Goal: Information Seeking & Learning: Find specific fact

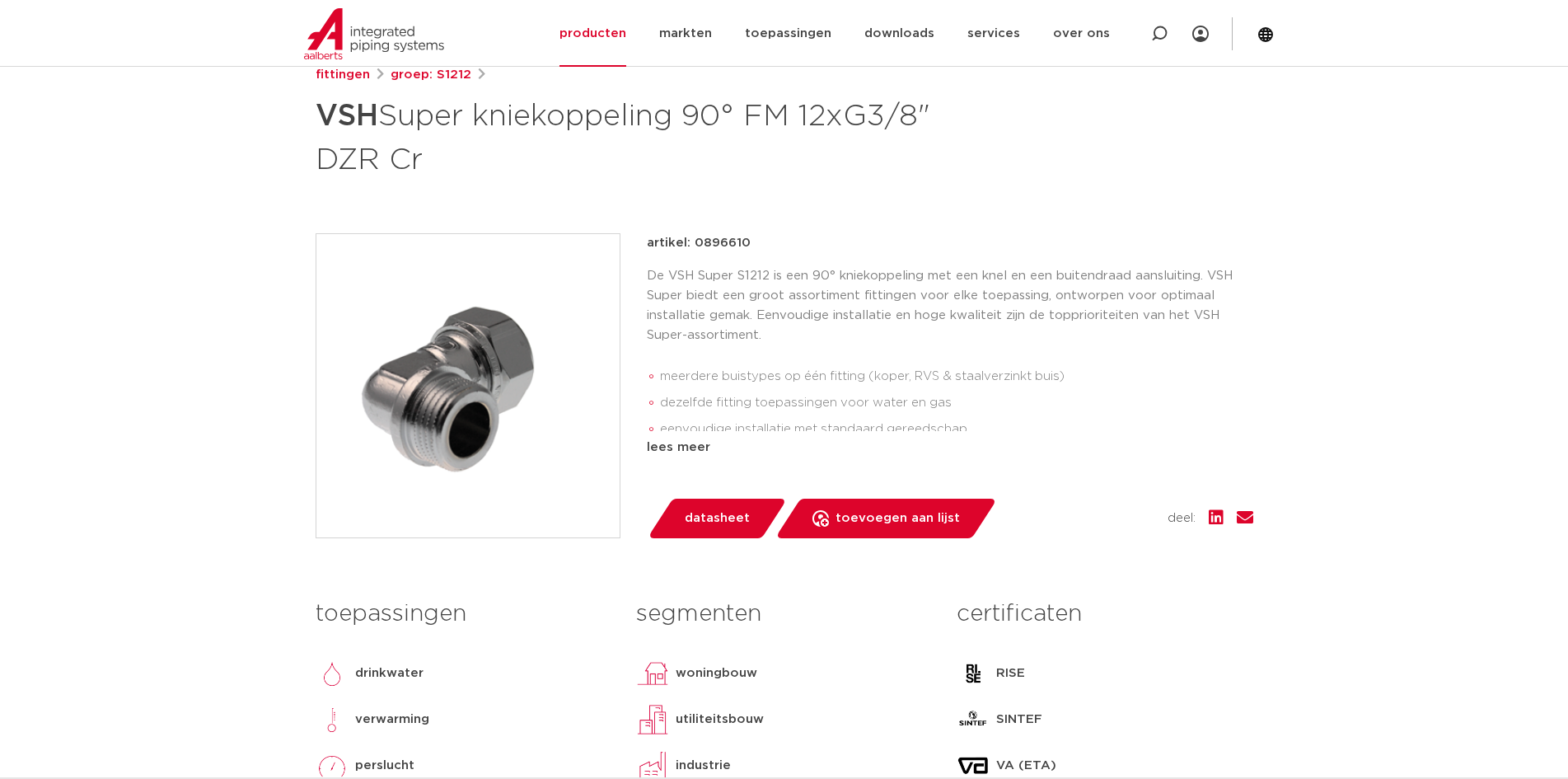
scroll to position [165, 0]
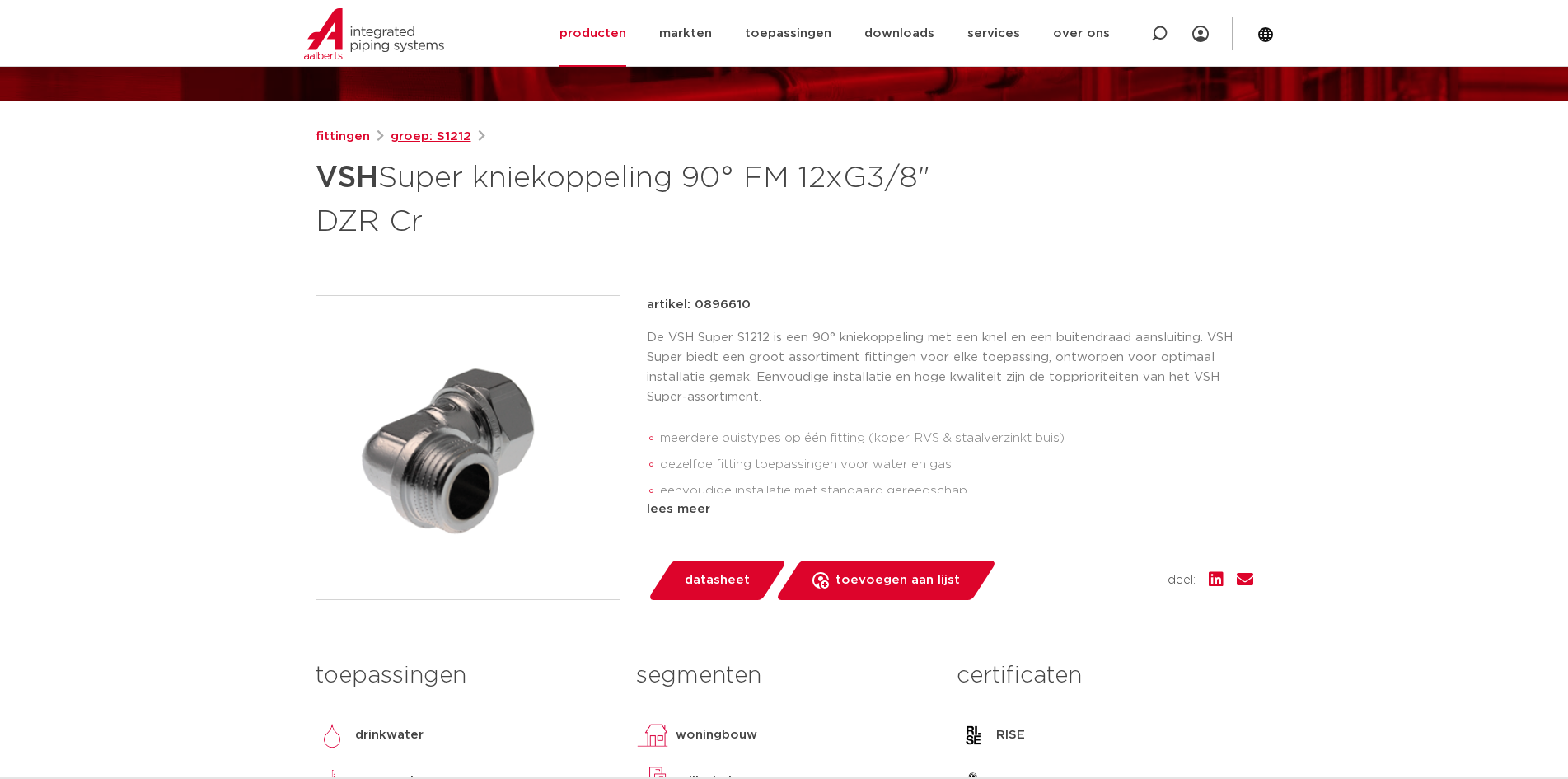
click at [434, 135] on link "groep: S1212" at bounding box center [431, 137] width 81 height 20
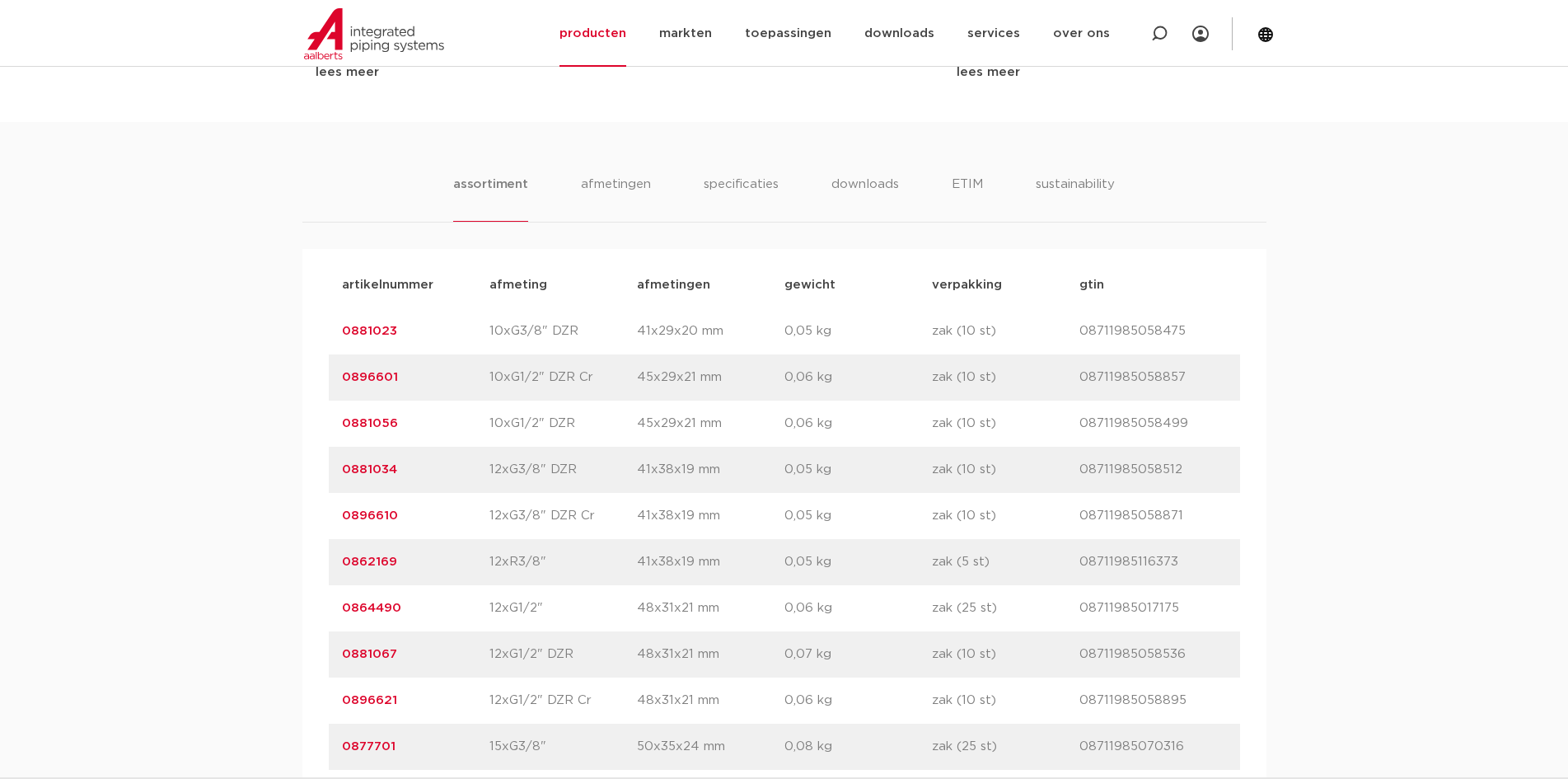
scroll to position [989, 0]
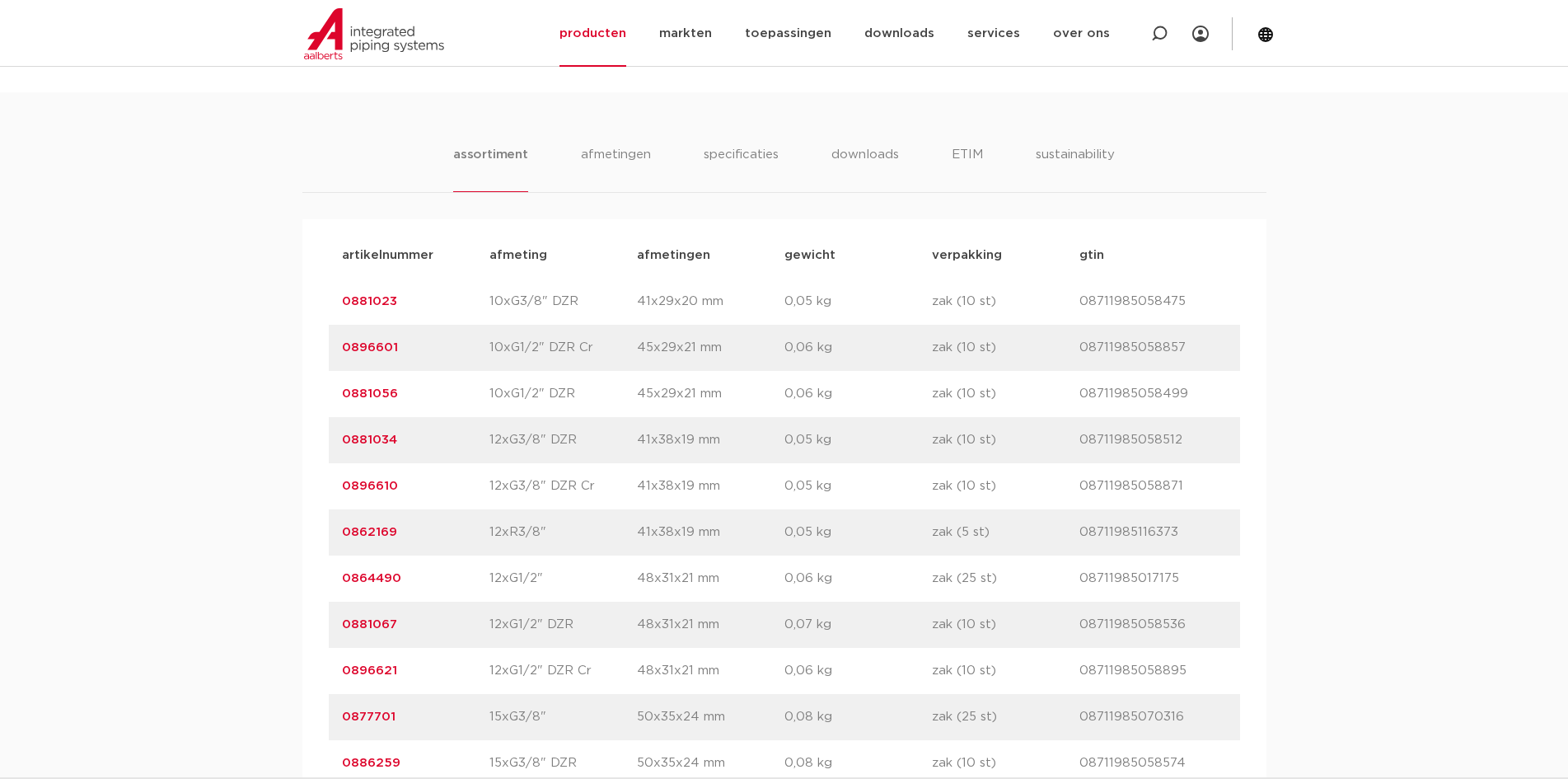
click at [371, 533] on link "0862169" at bounding box center [370, 532] width 55 height 13
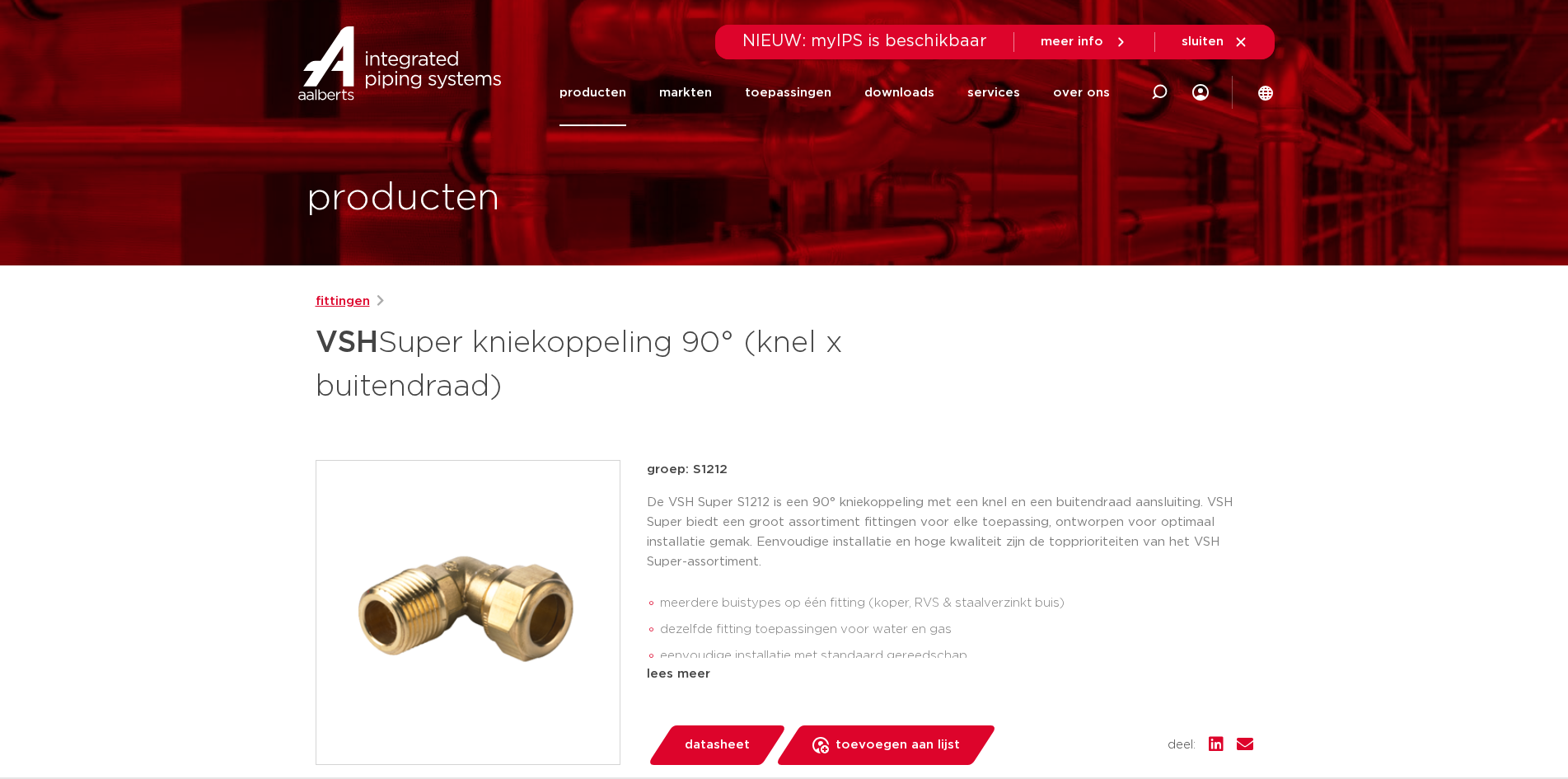
click at [347, 303] on link "fittingen" at bounding box center [342, 302] width 54 height 20
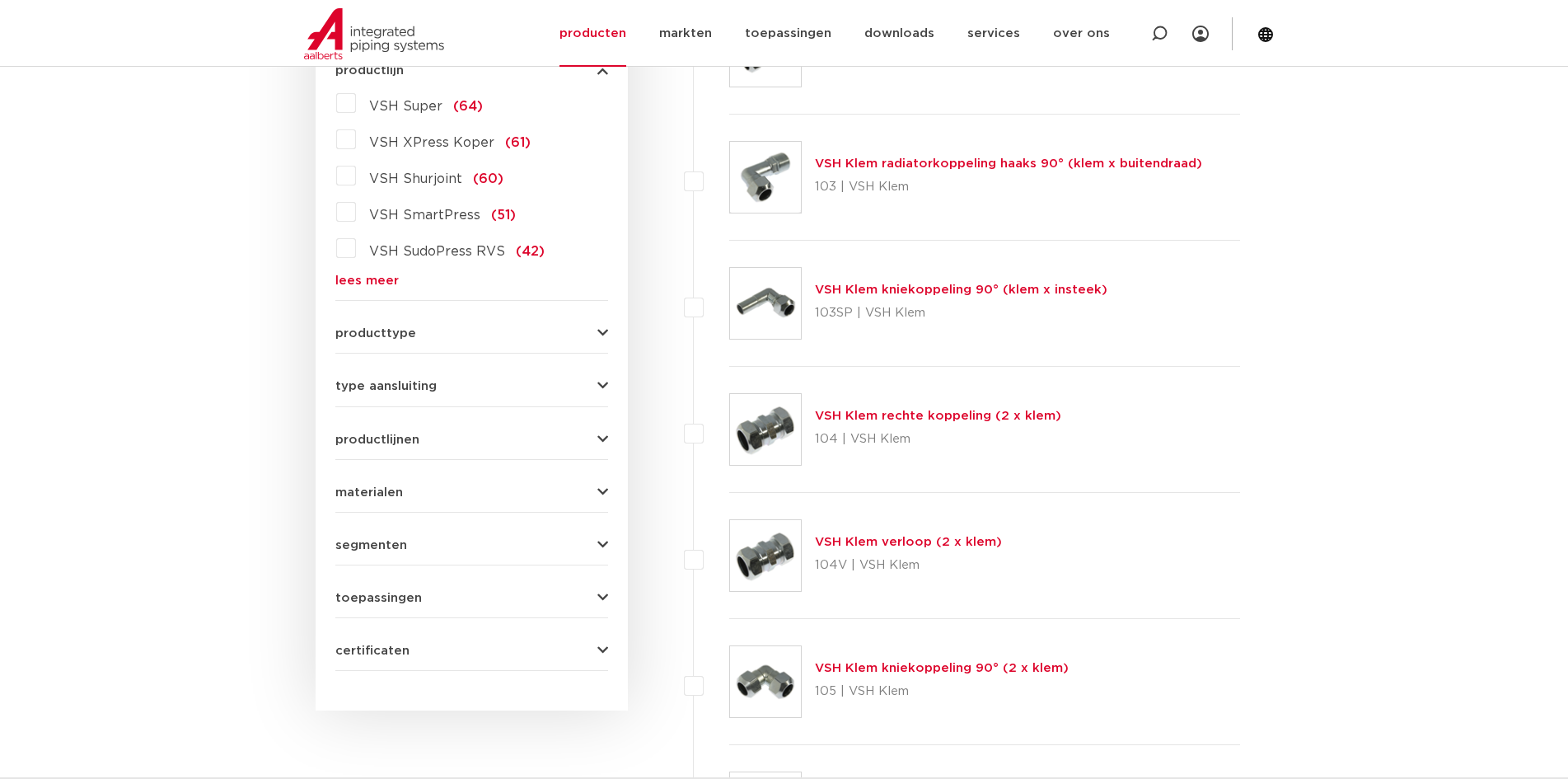
scroll to position [494, 0]
click at [414, 108] on span "VSH Super" at bounding box center [406, 106] width 73 height 13
click at [356, 103] on label "VSH Super (64)" at bounding box center [419, 103] width 127 height 27
click at [0, 0] on input "VSH Super (64)" at bounding box center [0, 0] width 0 height 0
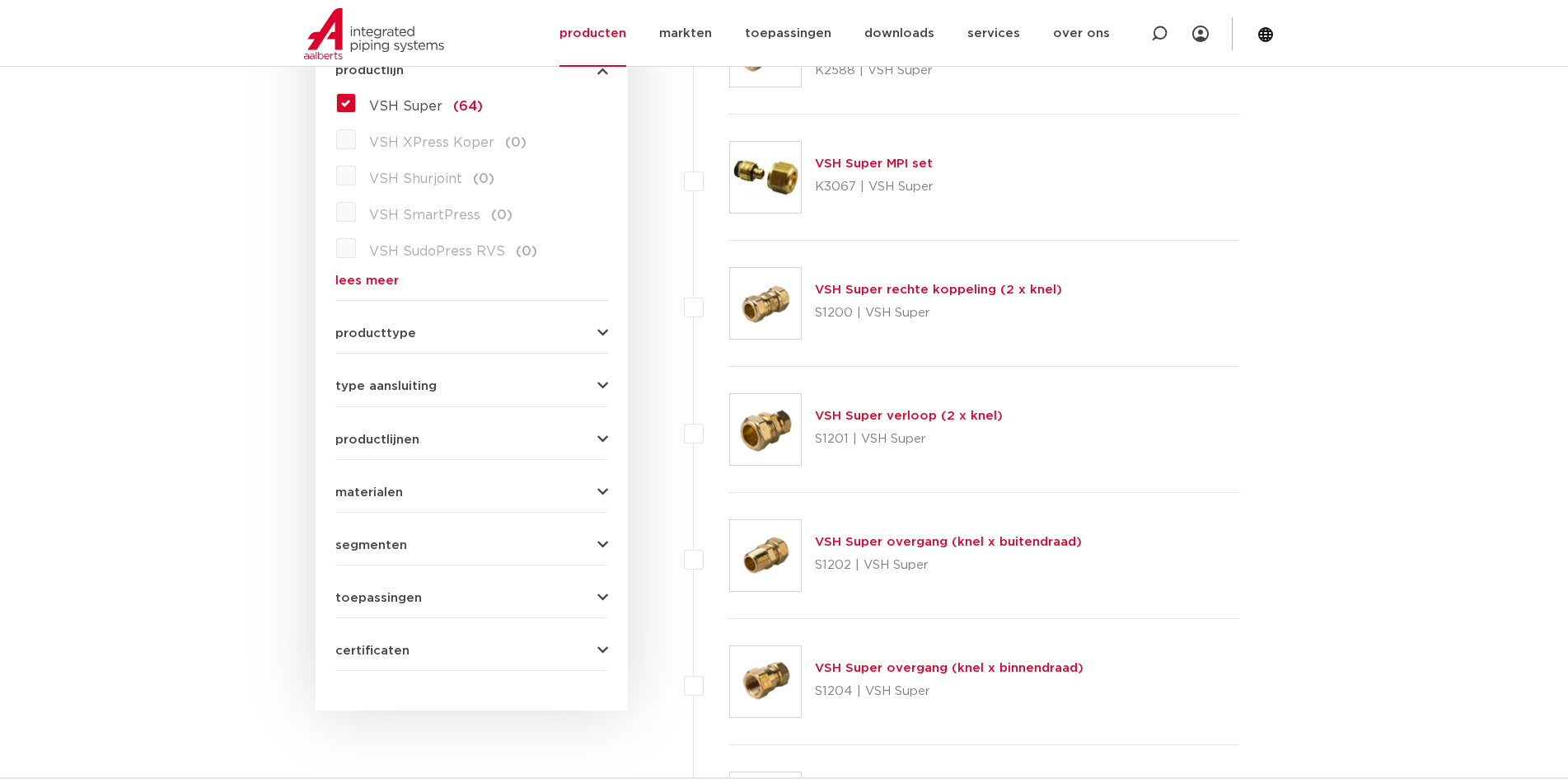
scroll to position [659, 0]
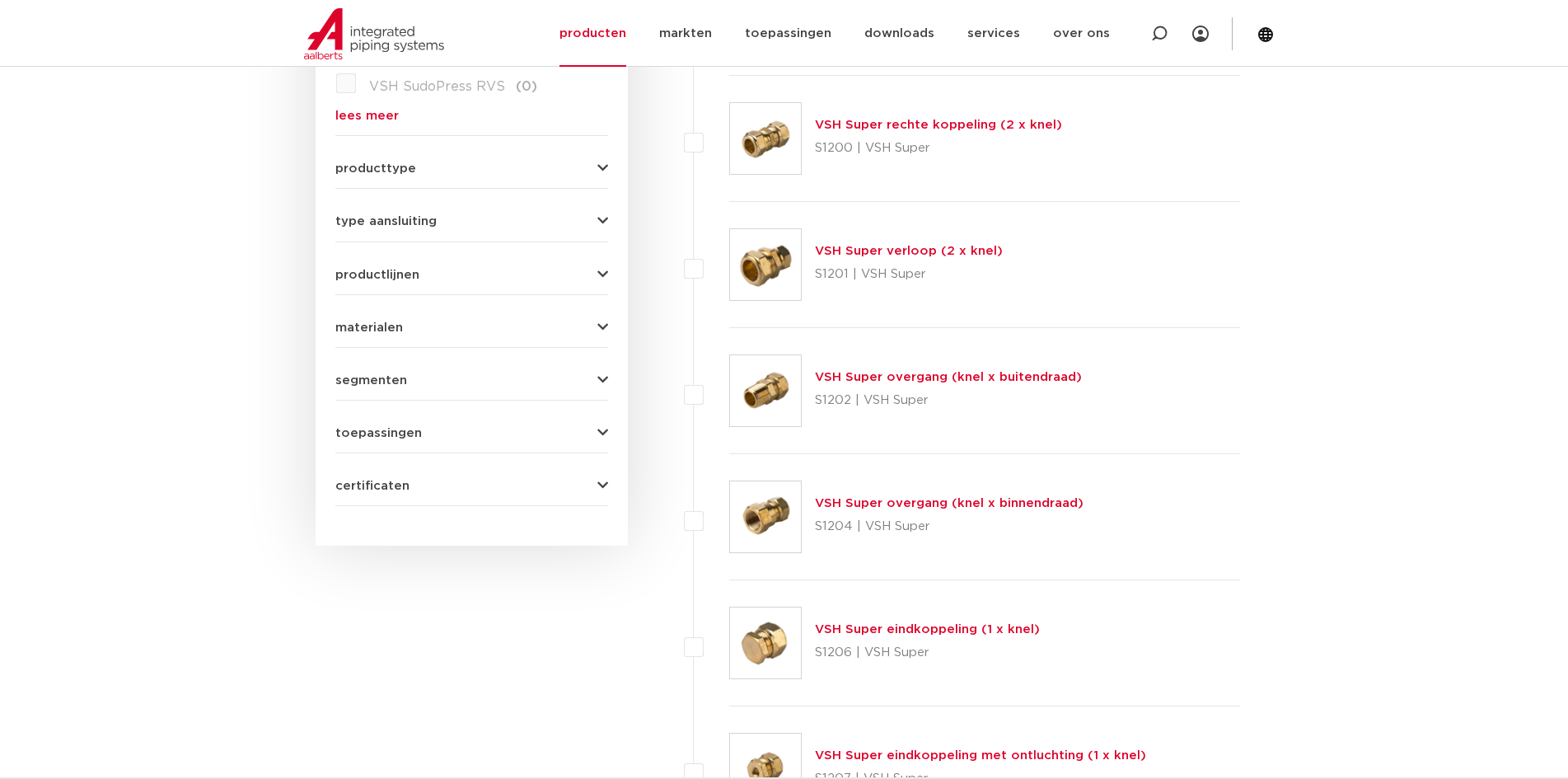
click at [929, 375] on link "VSH Super overgang (knel x buitendraad)" at bounding box center [948, 377] width 267 height 13
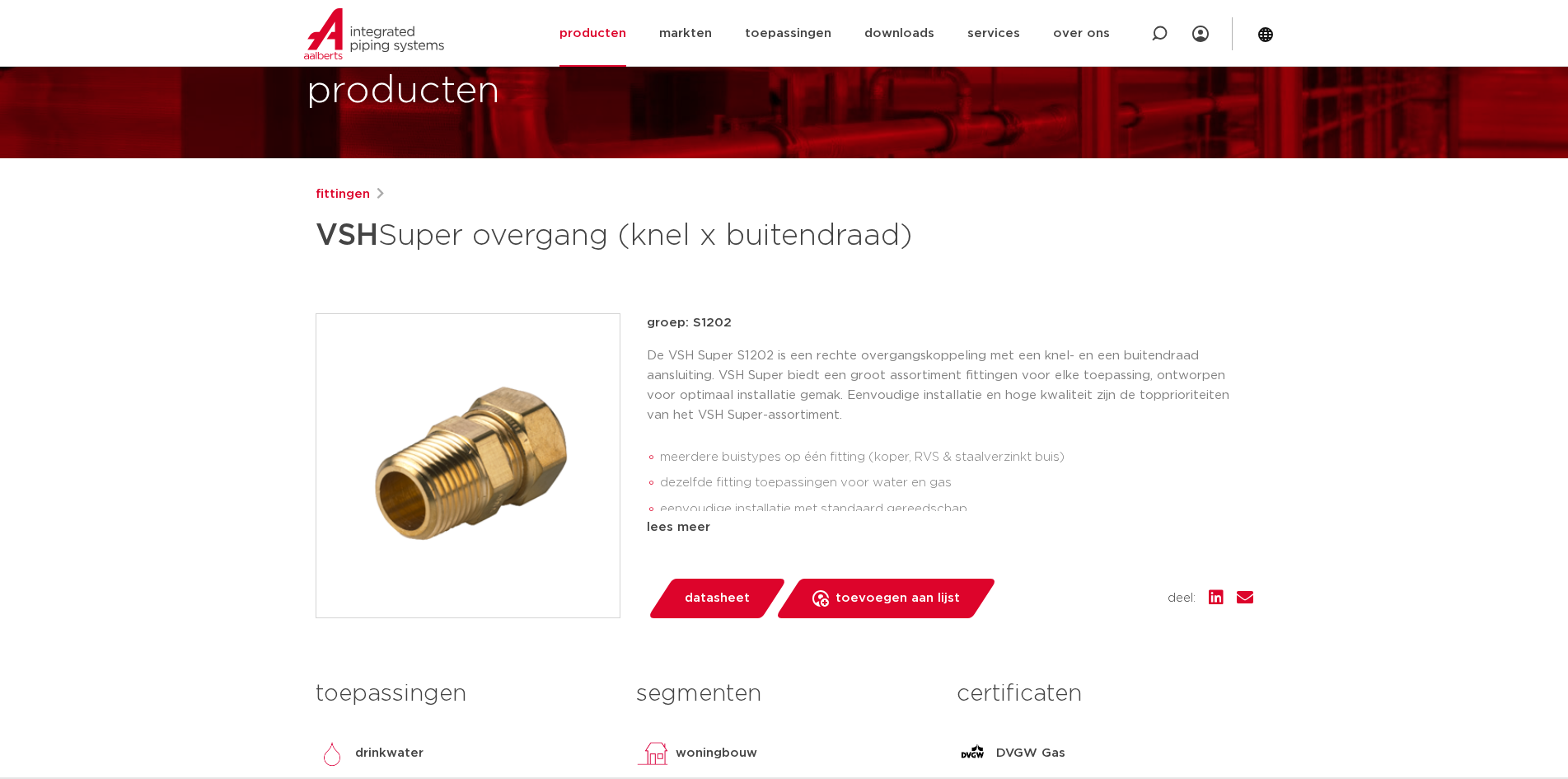
scroll to position [82, 0]
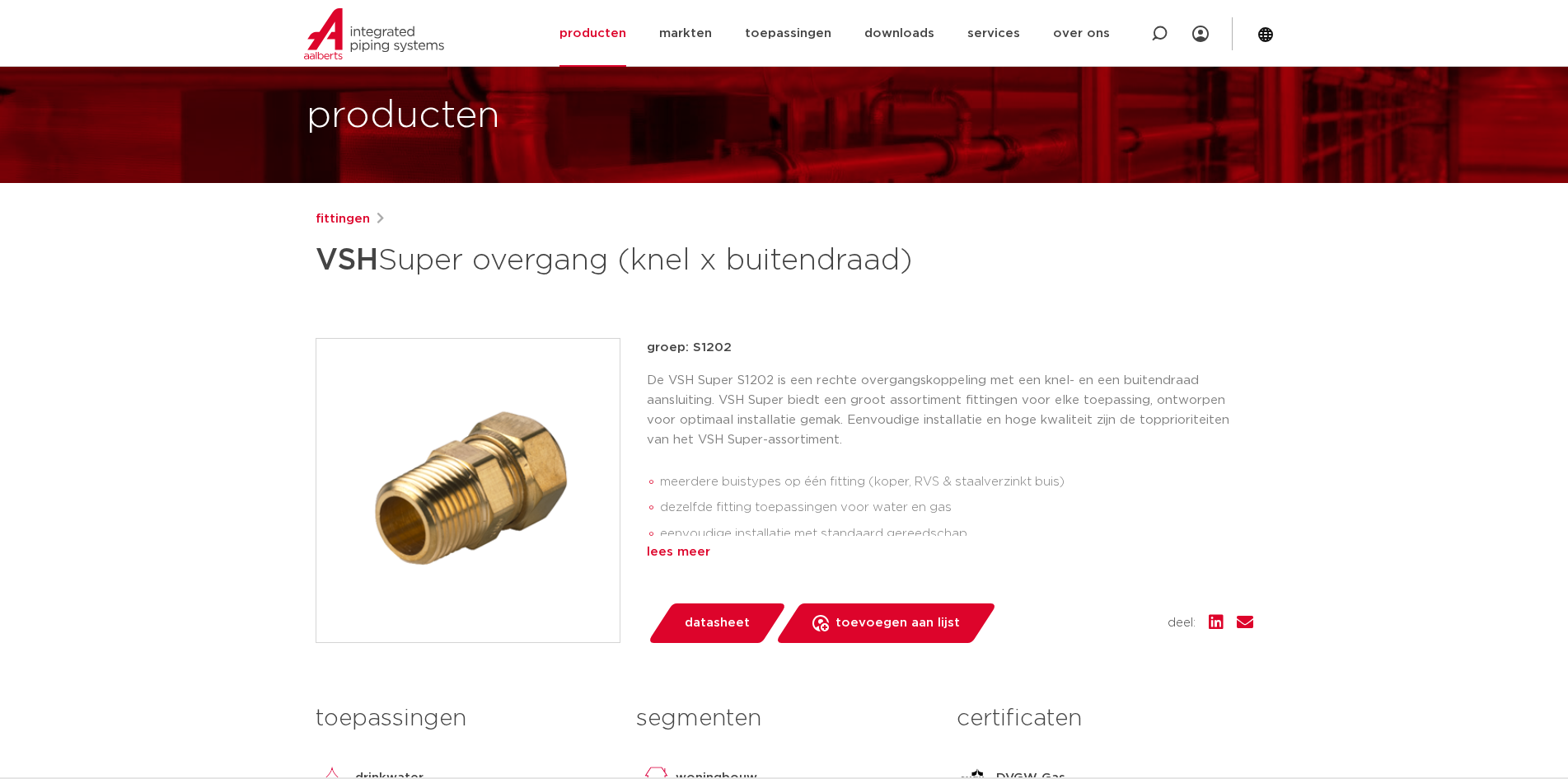
click at [686, 550] on div "lees meer" at bounding box center [950, 552] width 607 height 20
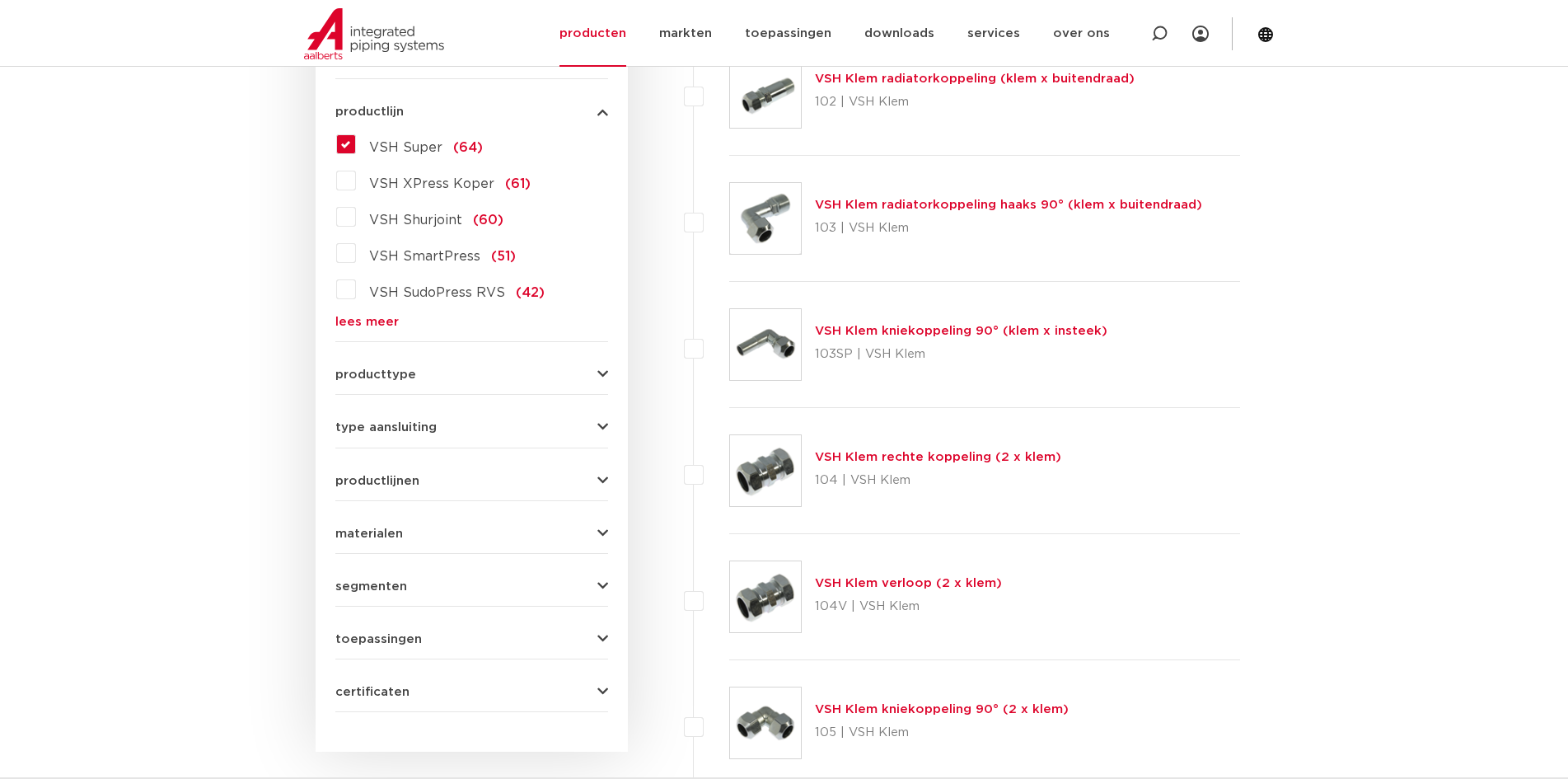
scroll to position [412, 0]
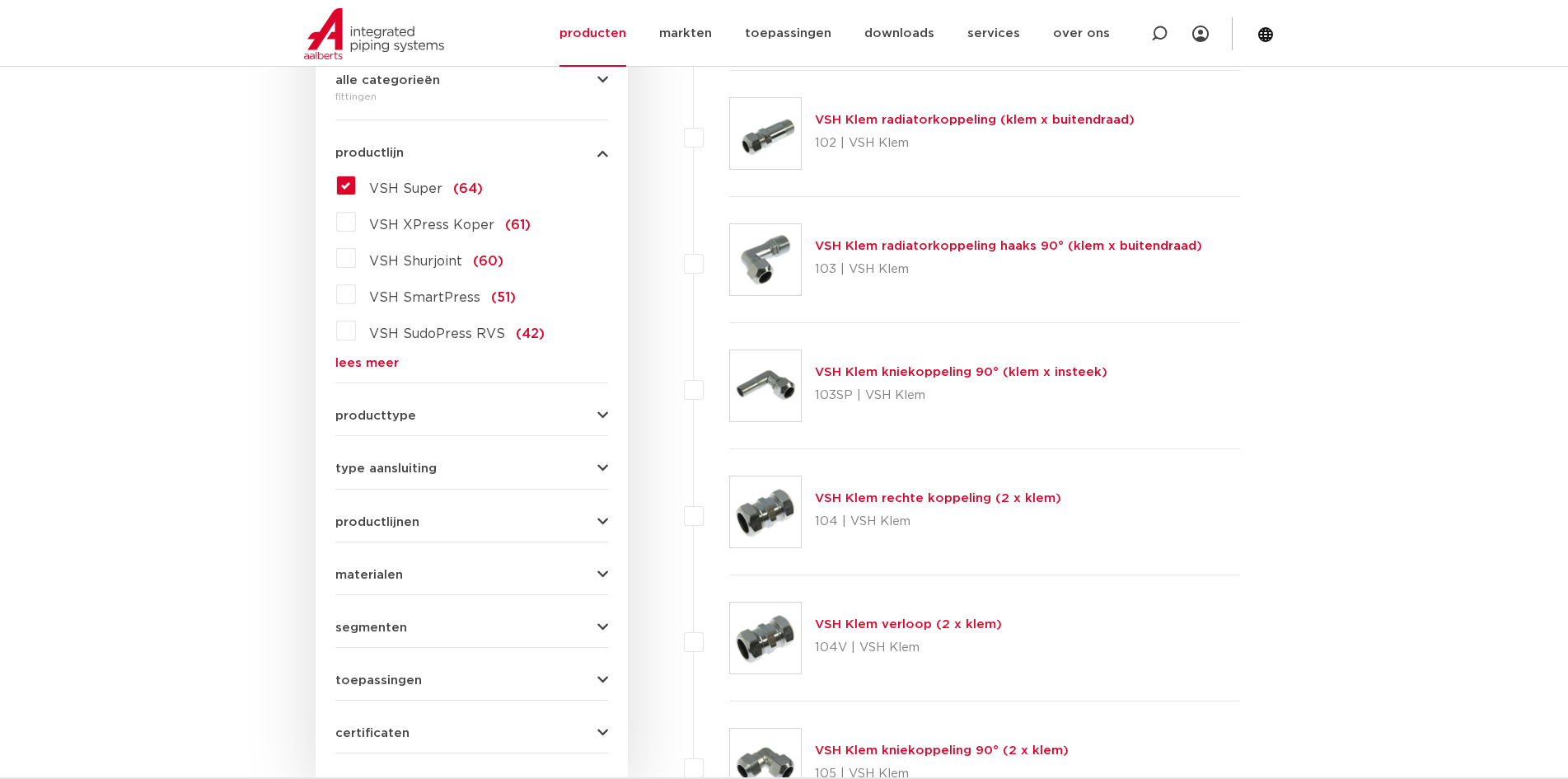
click at [389, 418] on span "producttype" at bounding box center [375, 416] width 81 height 13
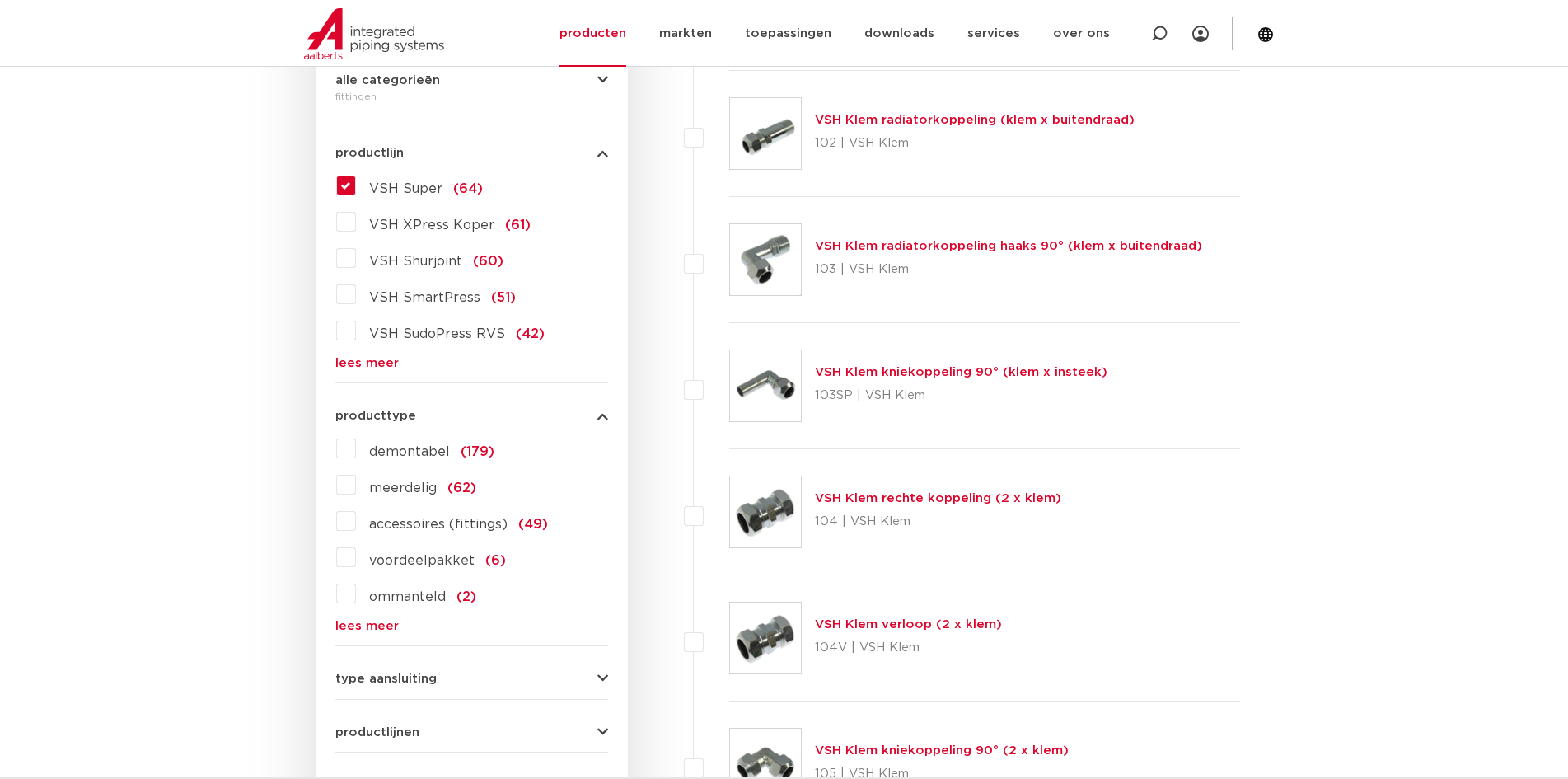
click at [389, 417] on span "producttype" at bounding box center [375, 416] width 81 height 13
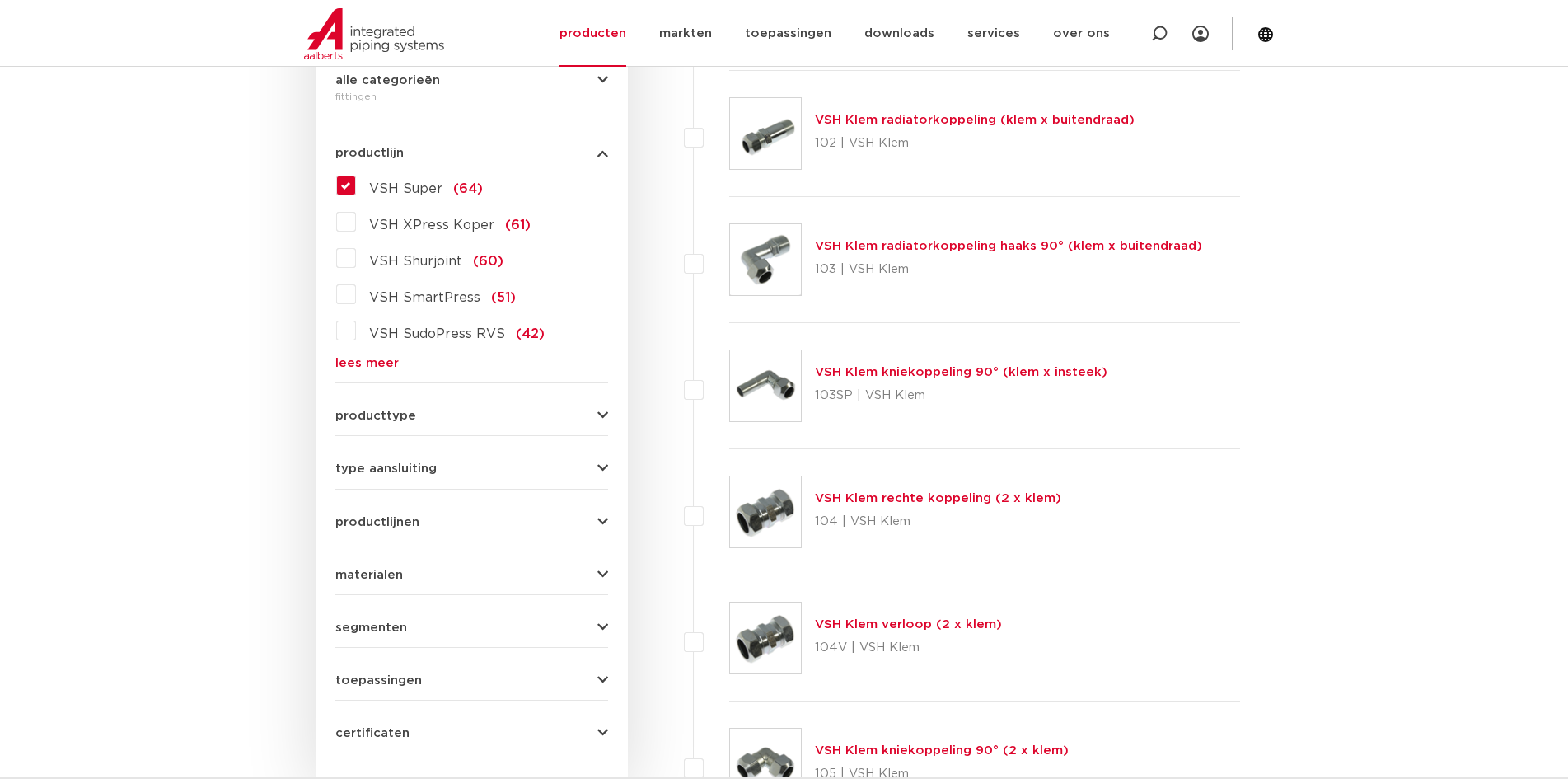
click at [388, 517] on span "productlijnen" at bounding box center [377, 523] width 84 height 13
click at [356, 739] on label "VSH Super" at bounding box center [399, 736] width 87 height 27
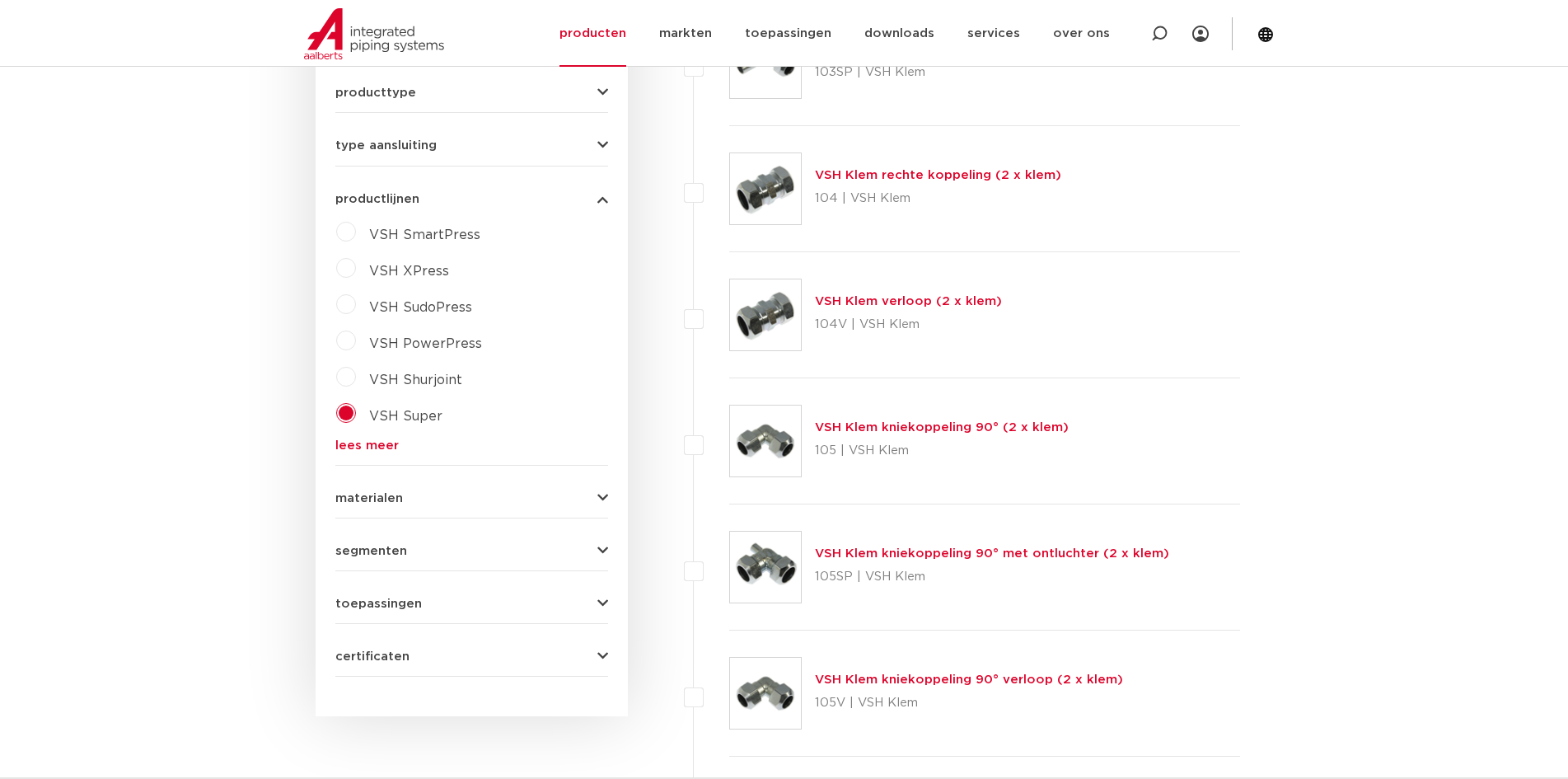
scroll to position [741, 0]
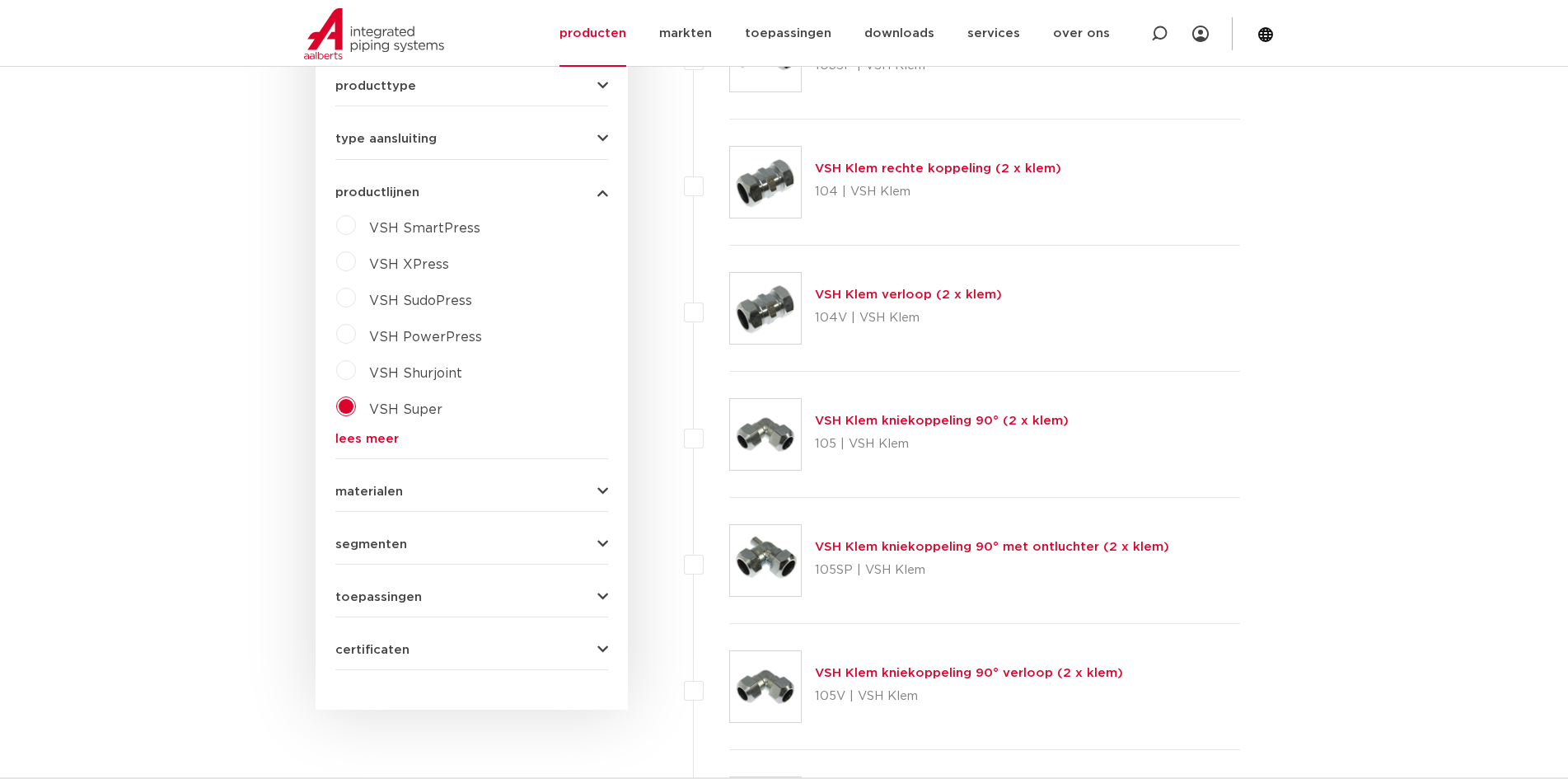
click at [379, 487] on span "materialen" at bounding box center [369, 492] width 68 height 13
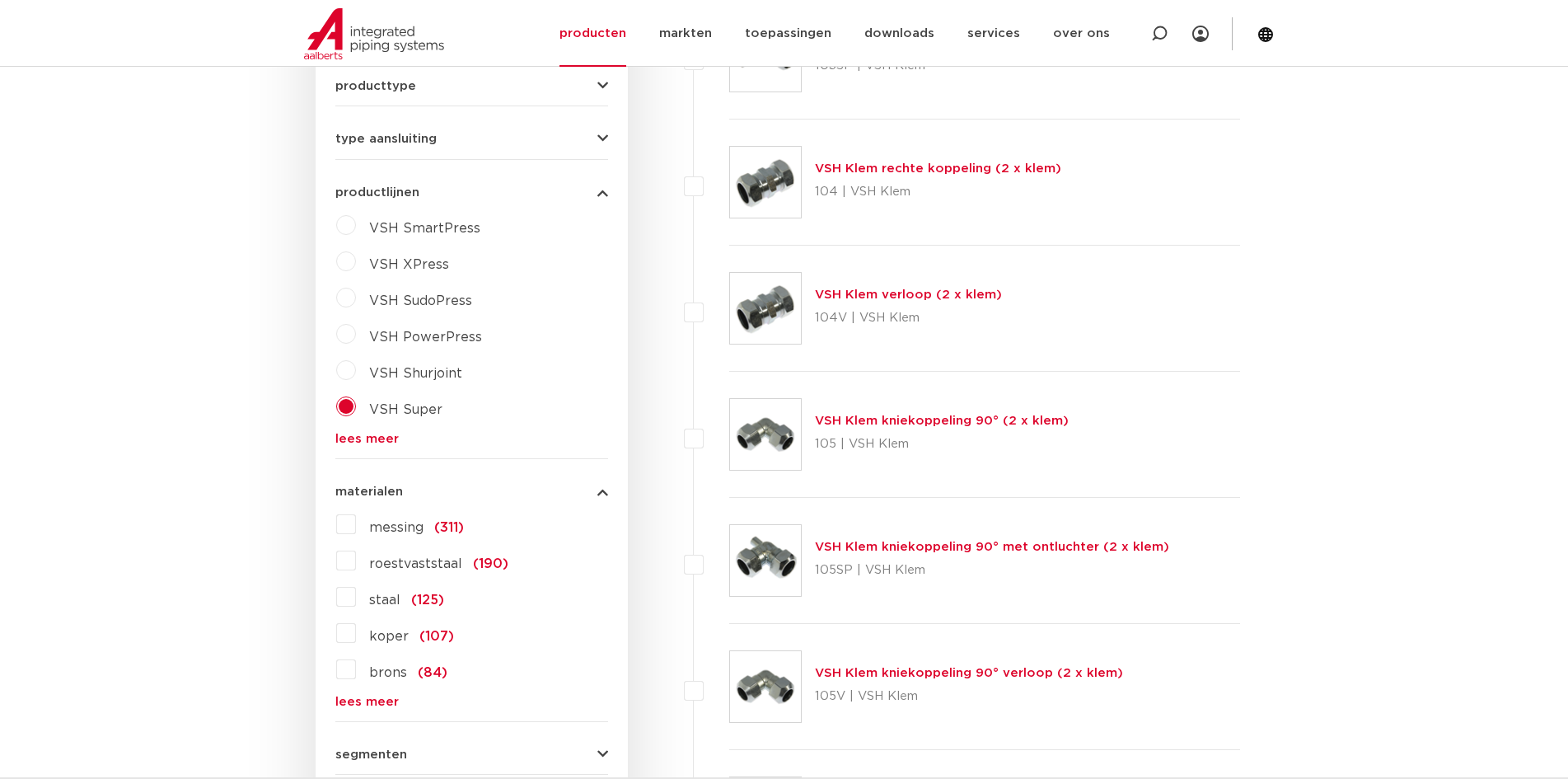
click at [356, 525] on label "messing (311)" at bounding box center [410, 524] width 108 height 27
click at [0, 0] on input "messing (311)" at bounding box center [0, 0] width 0 height 0
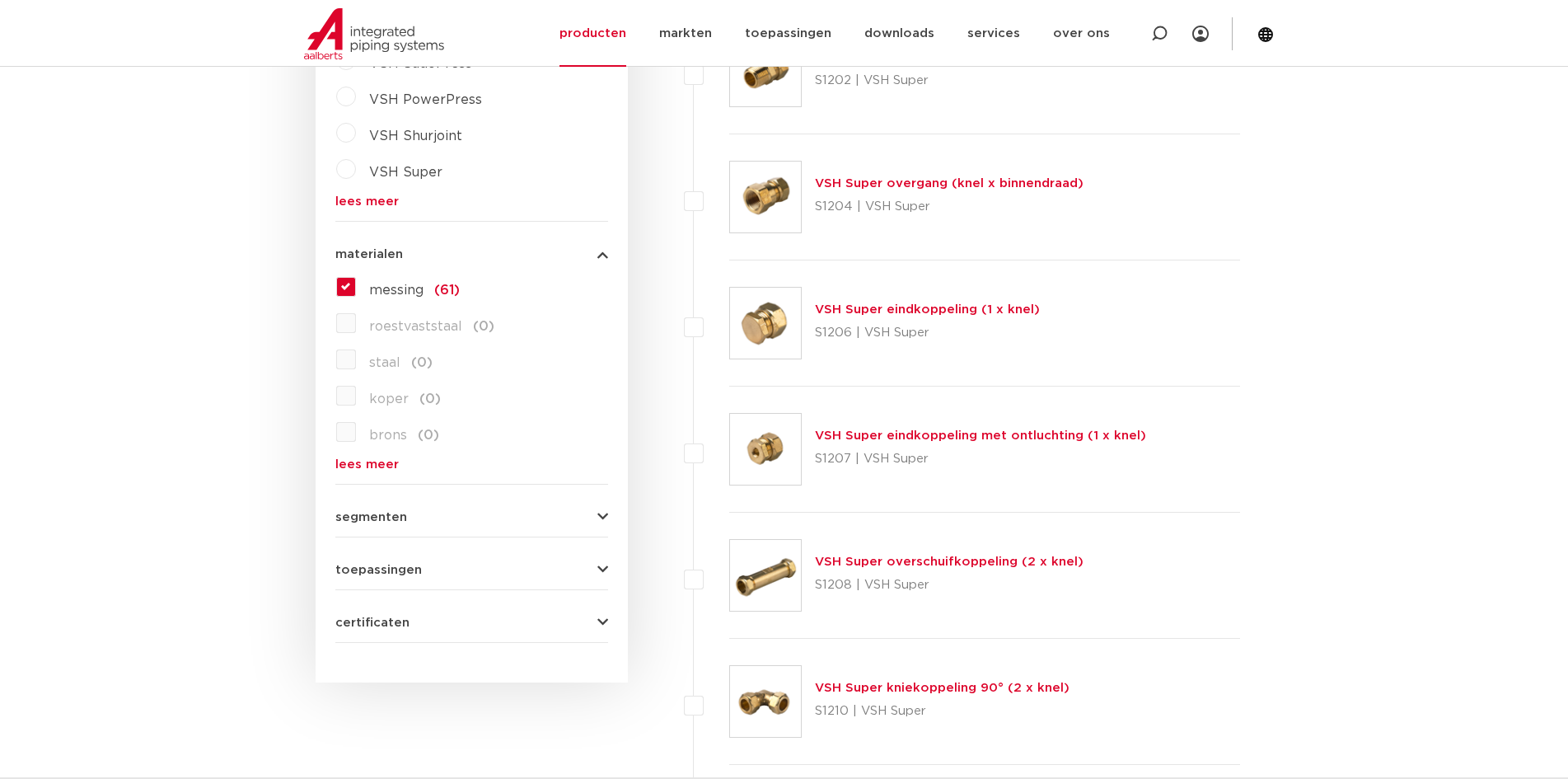
scroll to position [989, 0]
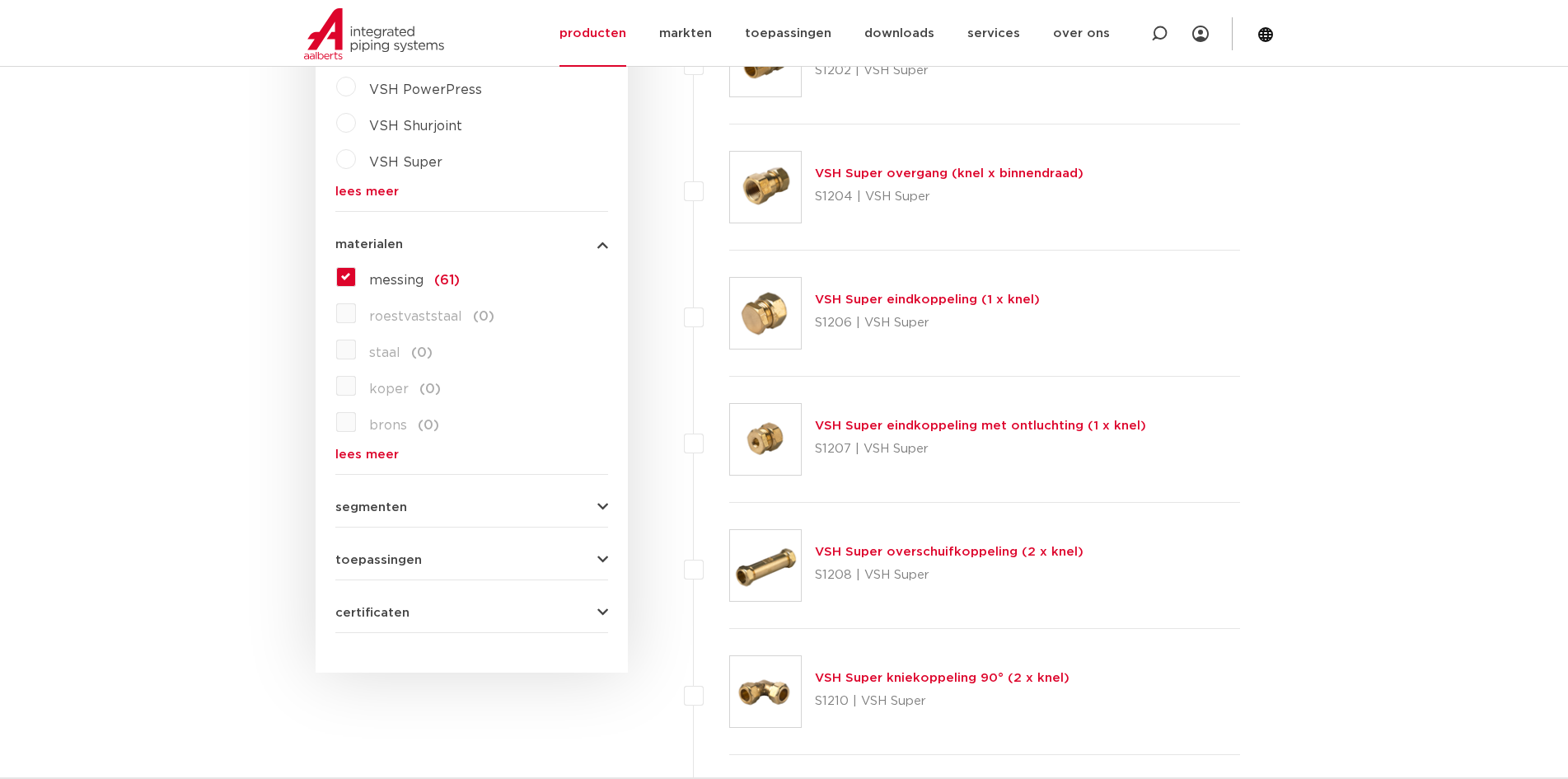
click at [376, 563] on span "toepassingen" at bounding box center [378, 560] width 87 height 13
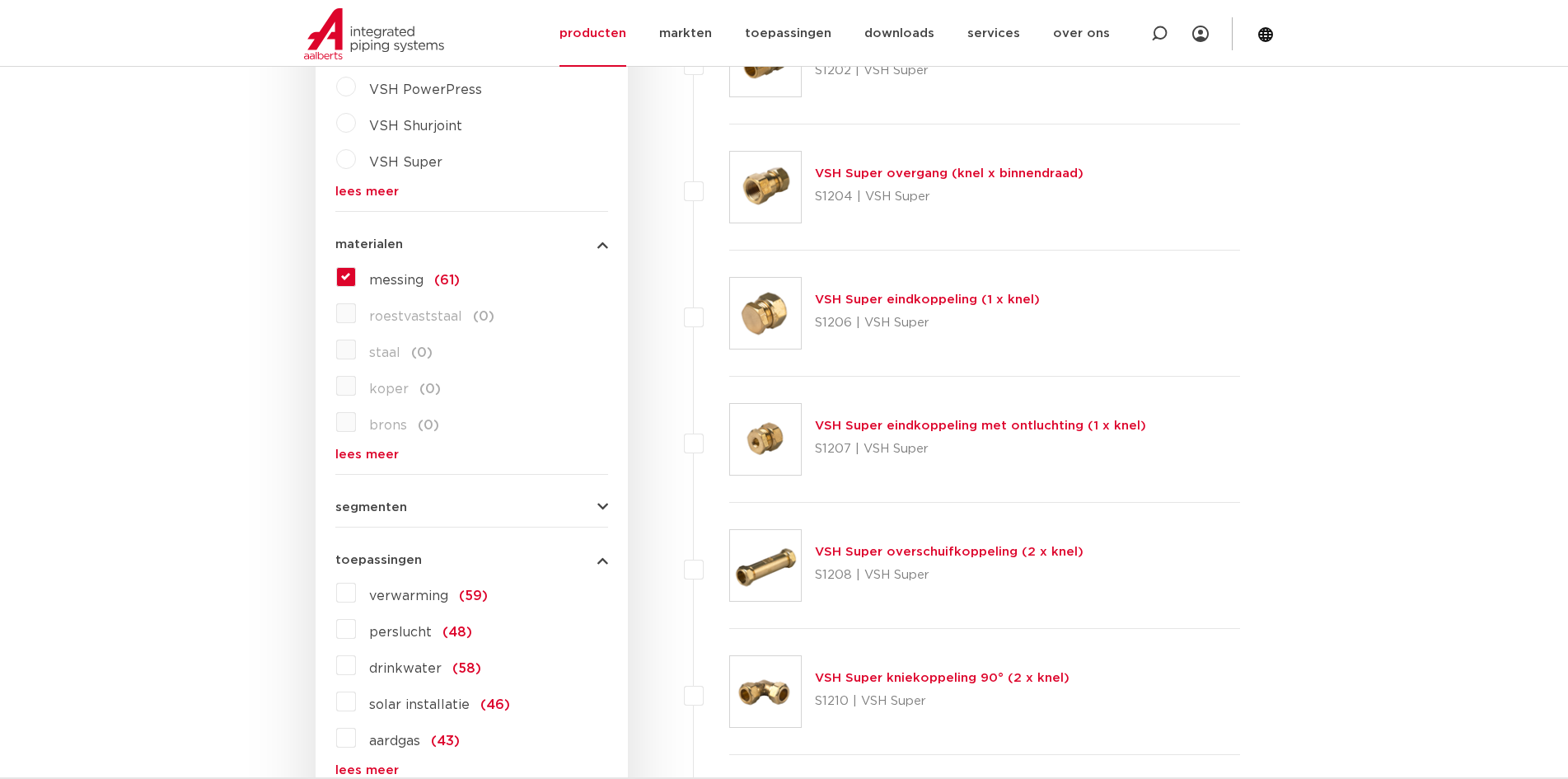
click at [356, 665] on label "drinkwater (58)" at bounding box center [418, 665] width 125 height 27
click at [0, 0] on input "drinkwater (58)" at bounding box center [0, 0] width 0 height 0
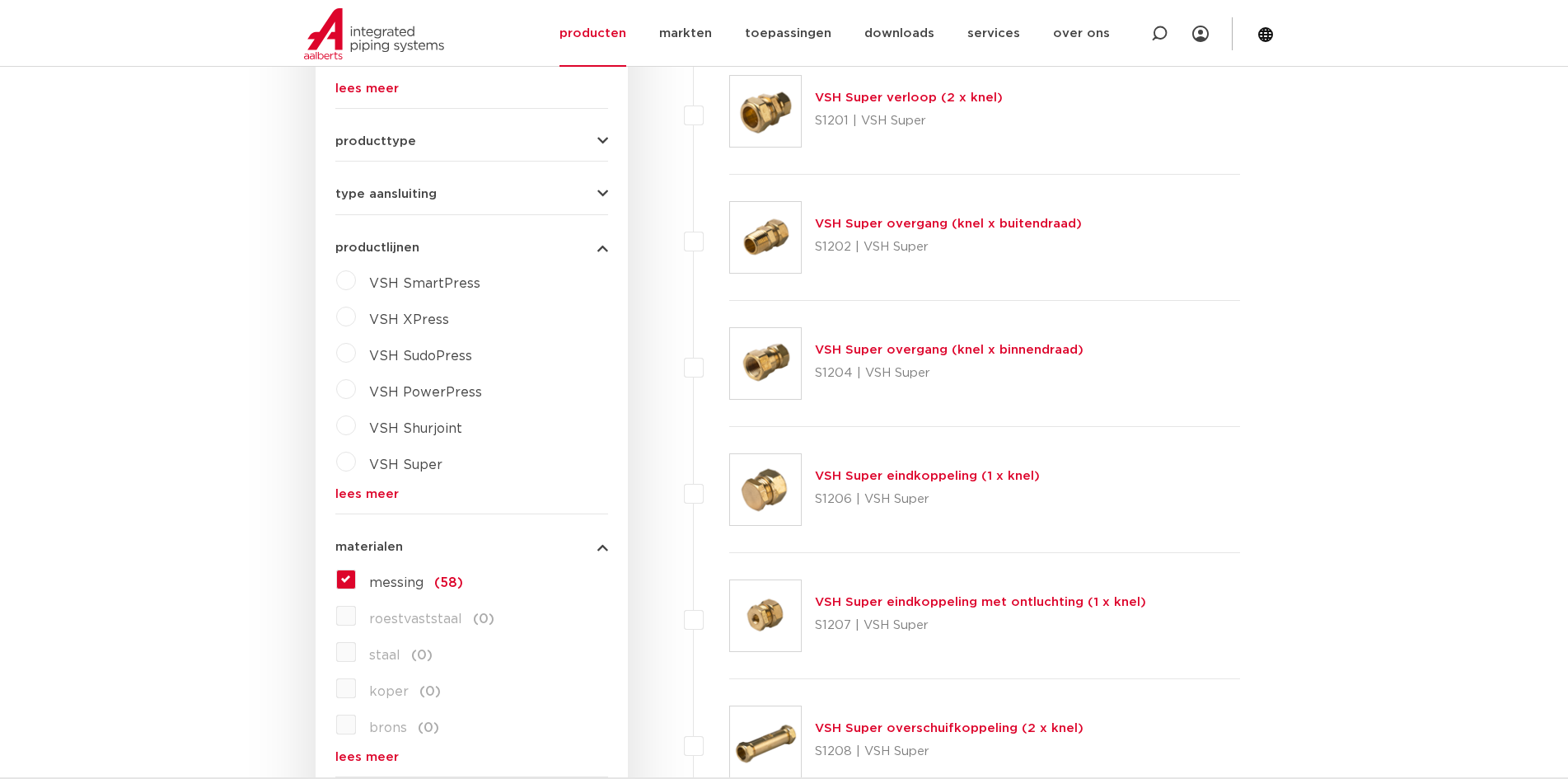
scroll to position [659, 0]
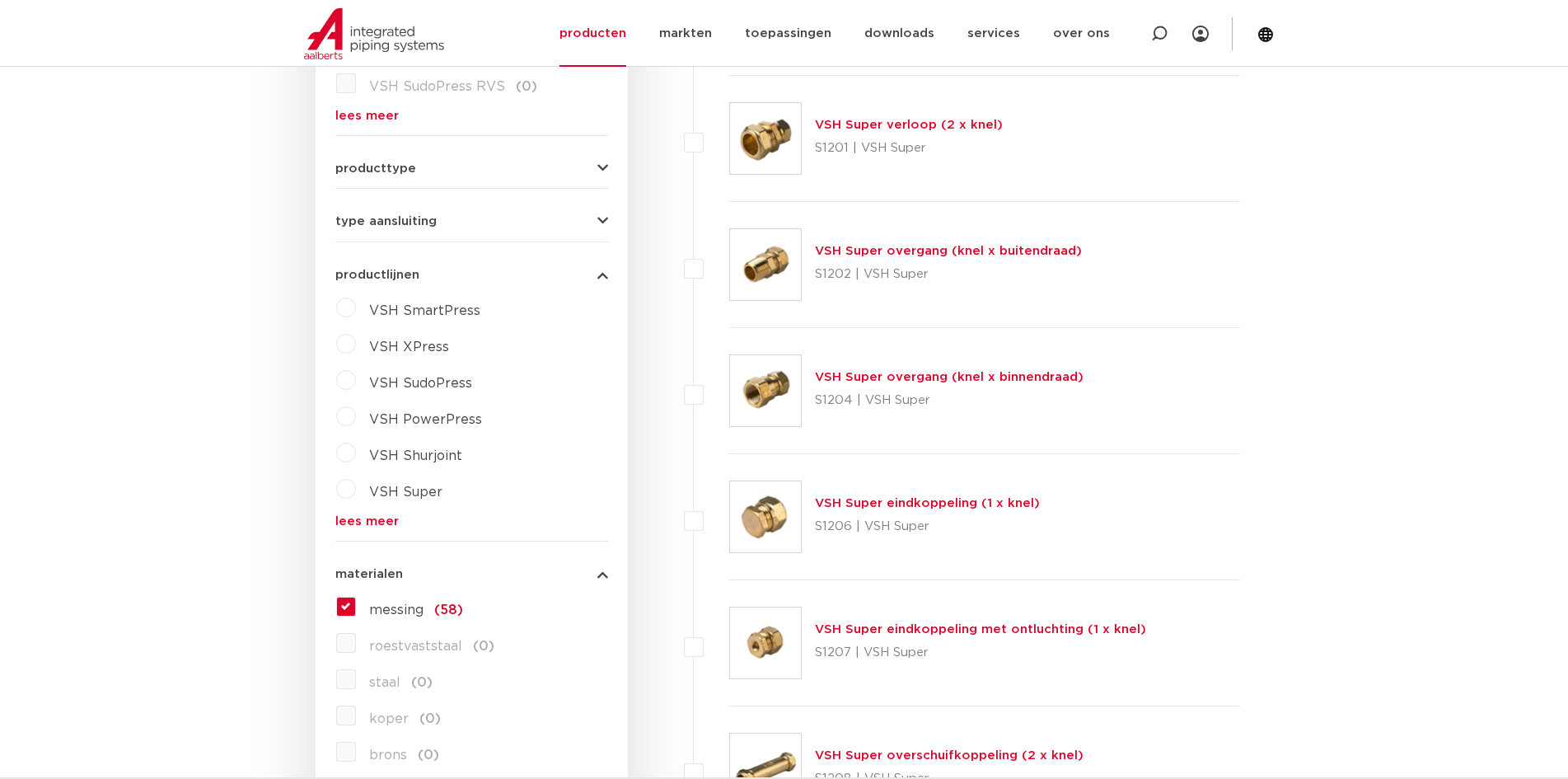
click at [989, 253] on link "VSH Super overgang (knel x buitendraad)" at bounding box center [948, 251] width 267 height 13
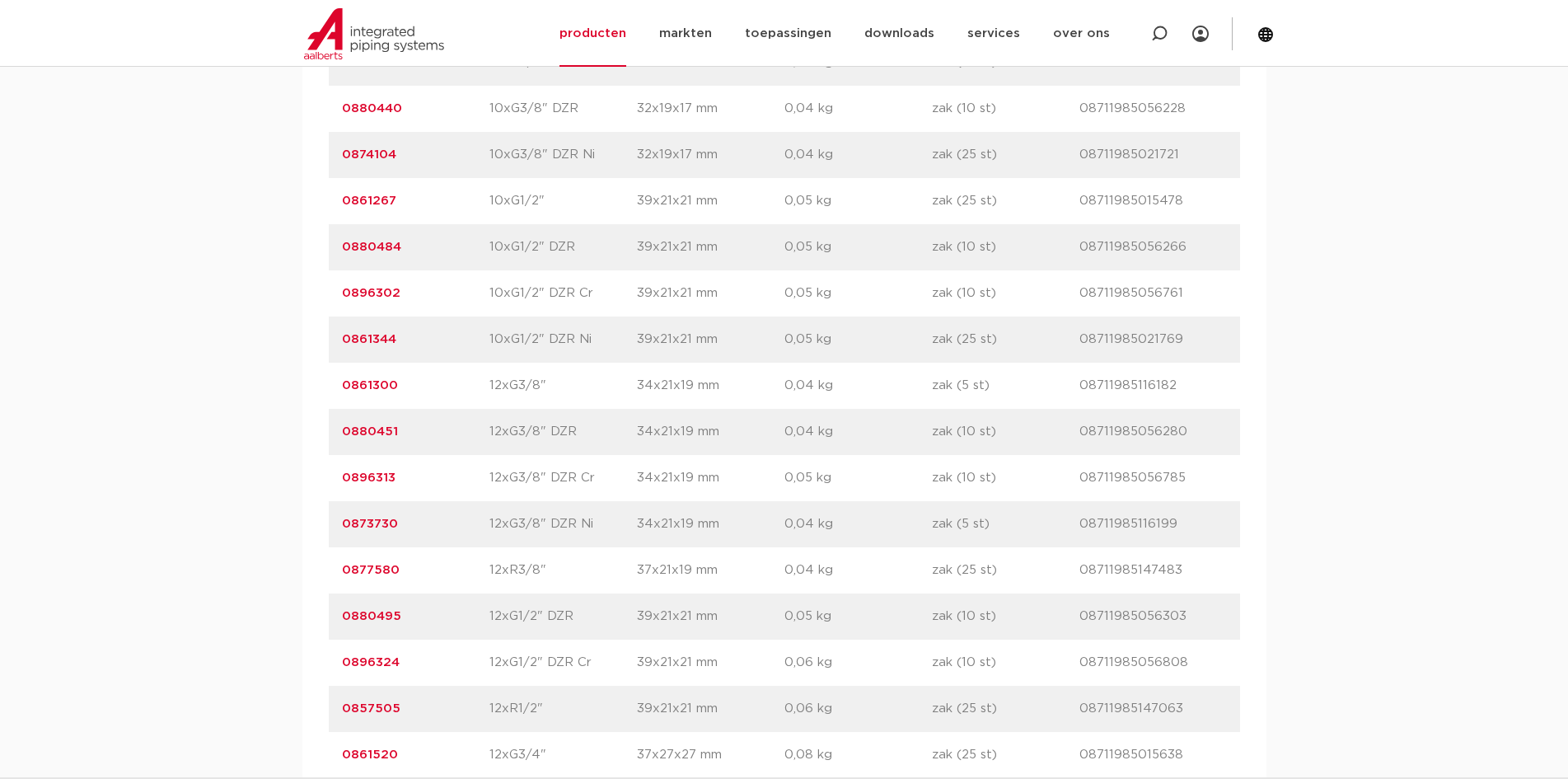
scroll to position [1649, 0]
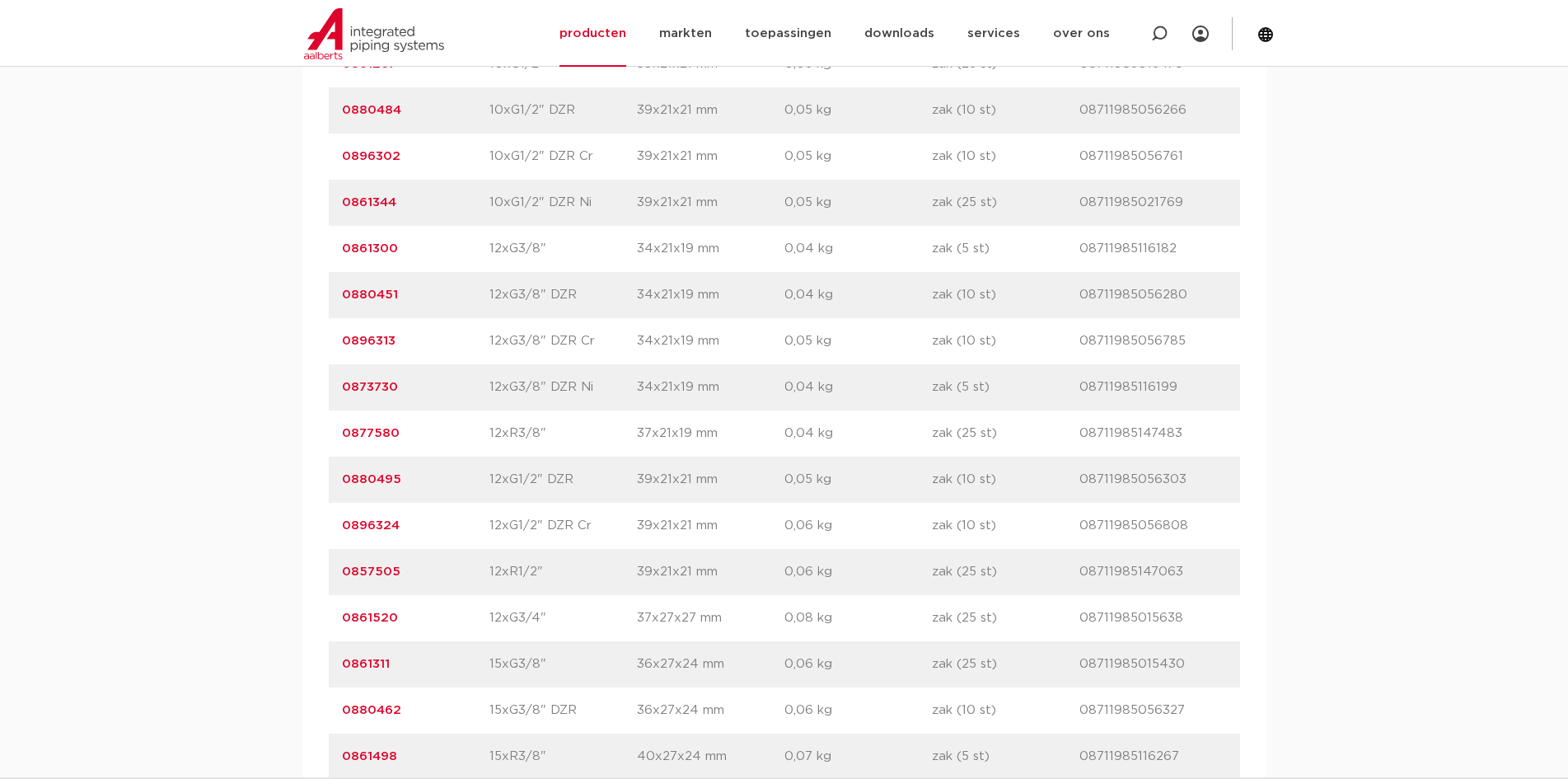
click at [362, 341] on link "0896313" at bounding box center [369, 341] width 54 height 13
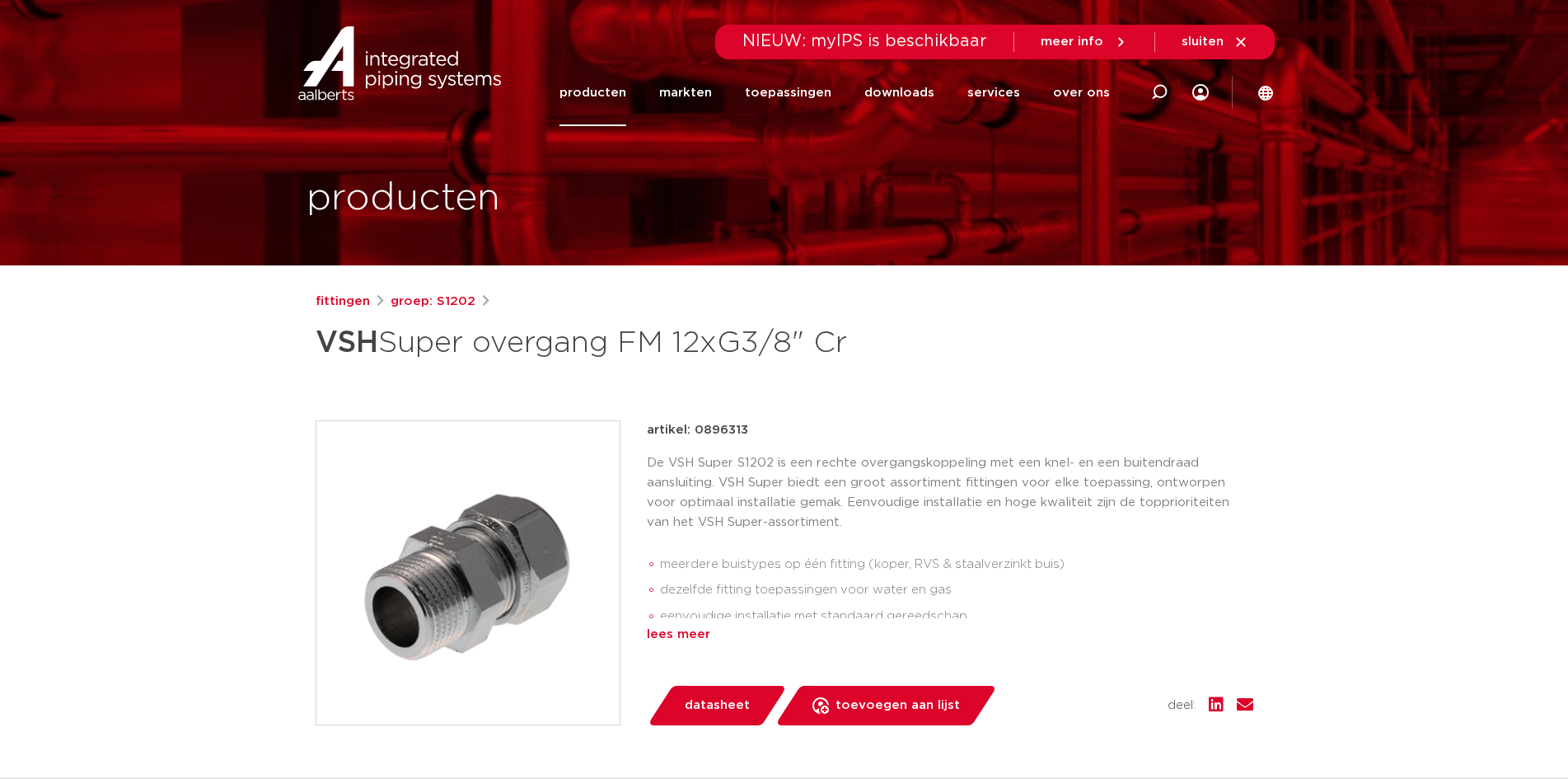
click at [678, 629] on div "lees meer" at bounding box center [950, 634] width 607 height 20
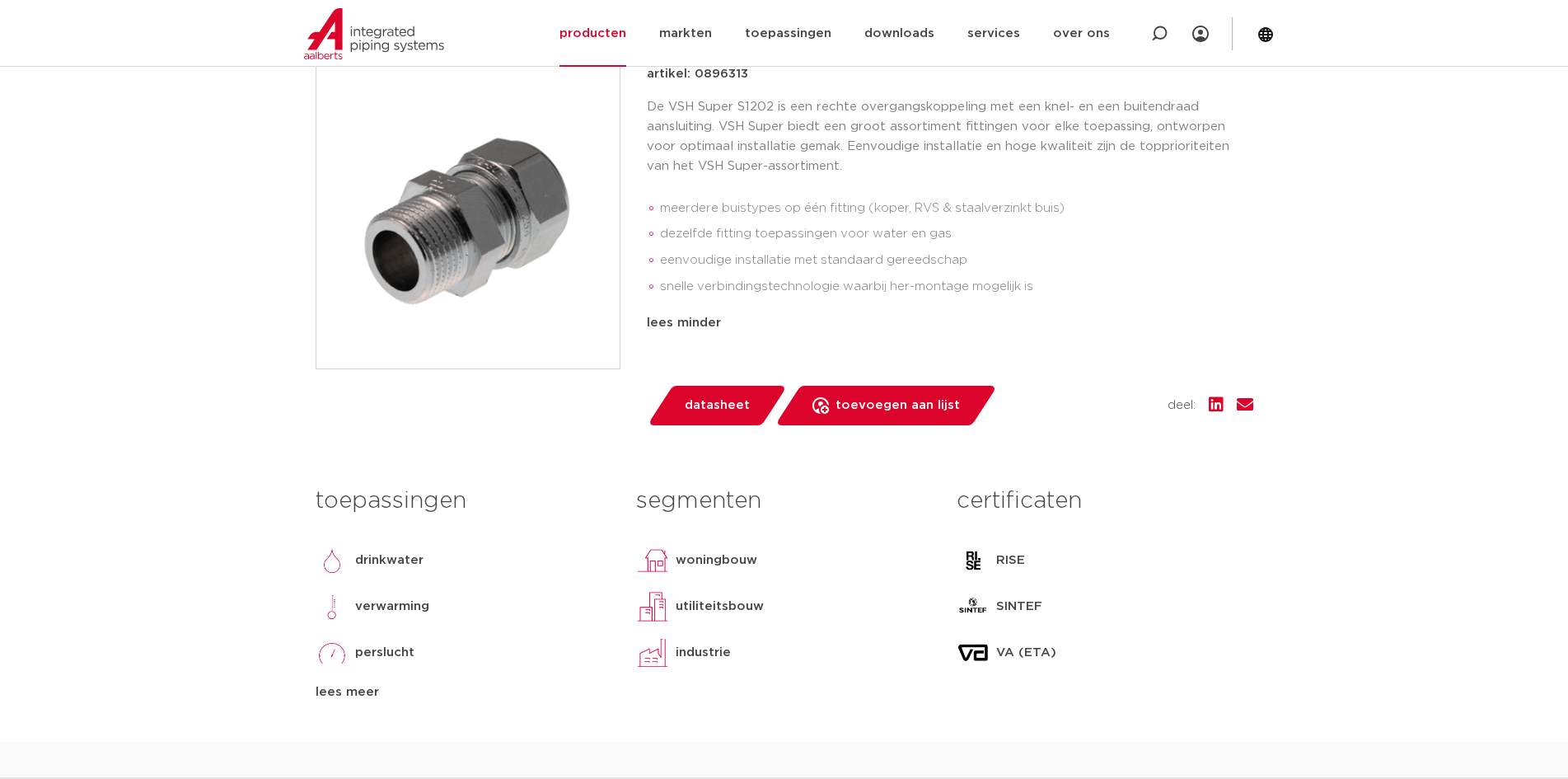
scroll to position [165, 0]
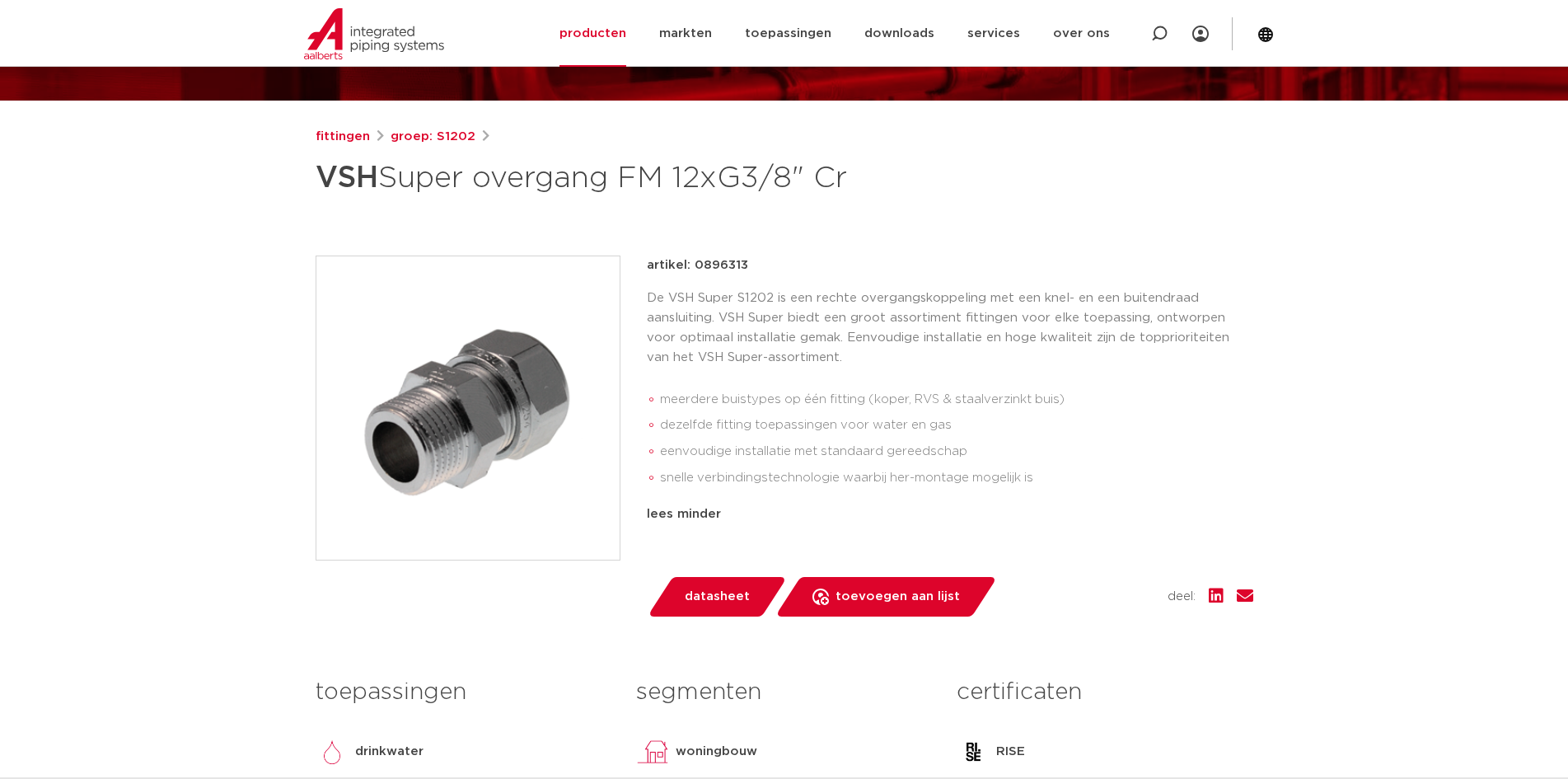
click at [734, 262] on p "artikel: 0896313" at bounding box center [697, 265] width 102 height 20
copy p "0896313"
